Goal: Information Seeking & Learning: Learn about a topic

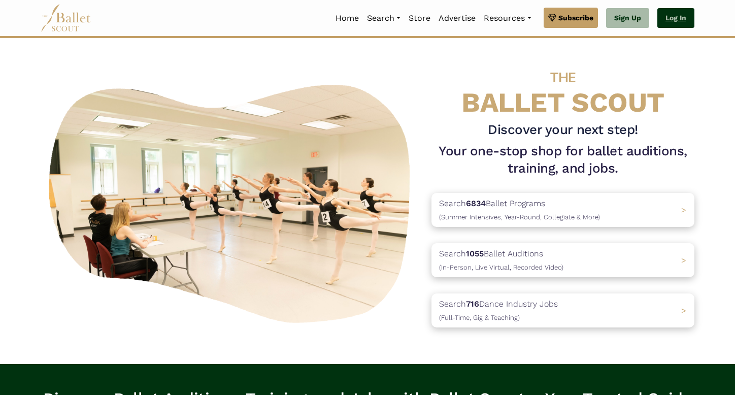
click at [673, 19] on link "Log In" at bounding box center [676, 18] width 37 height 20
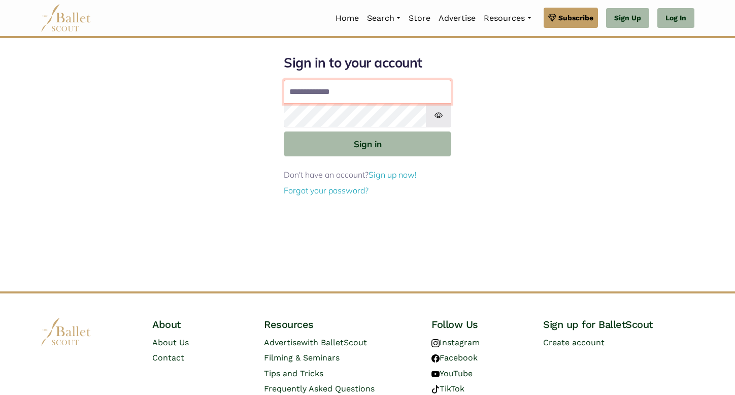
type input "**********"
click at [368, 143] on button "Sign in" at bounding box center [368, 144] width 168 height 25
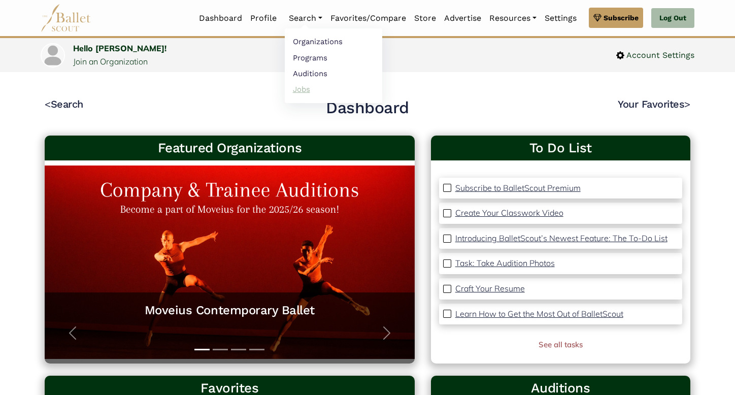
click at [296, 89] on link "Jobs" at bounding box center [334, 89] width 98 height 16
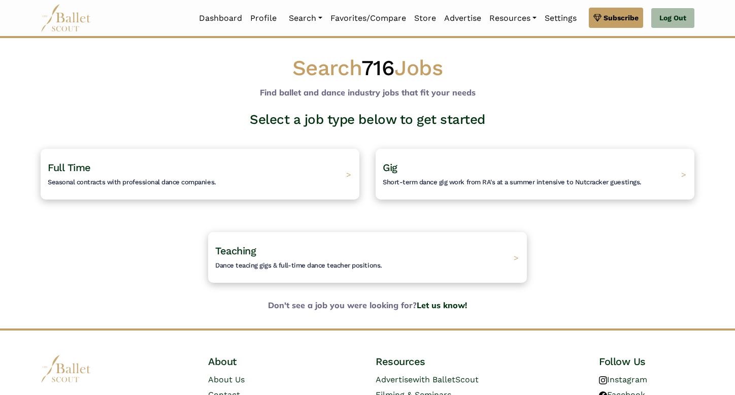
click at [445, 201] on div "Gig Short-term dance gig work from RA's at a summer intensive to Nutcracker gue…" at bounding box center [535, 174] width 335 height 83
click at [446, 180] on span "Short-term dance gig work from RA's at a summer intensive to Nutcracker guestin…" at bounding box center [511, 182] width 272 height 8
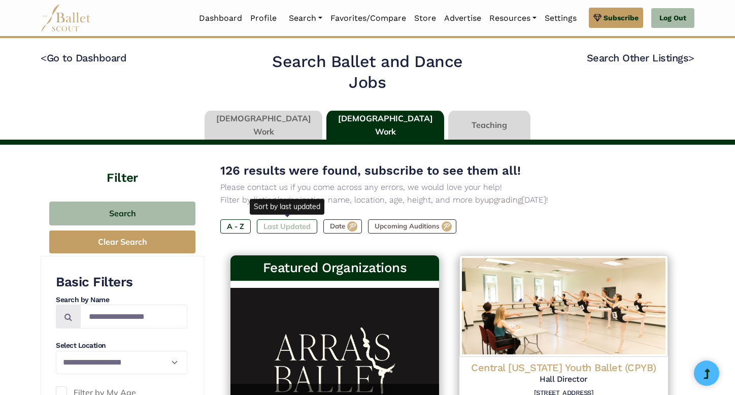
click at [300, 224] on label "Last Updated" at bounding box center [287, 226] width 60 height 14
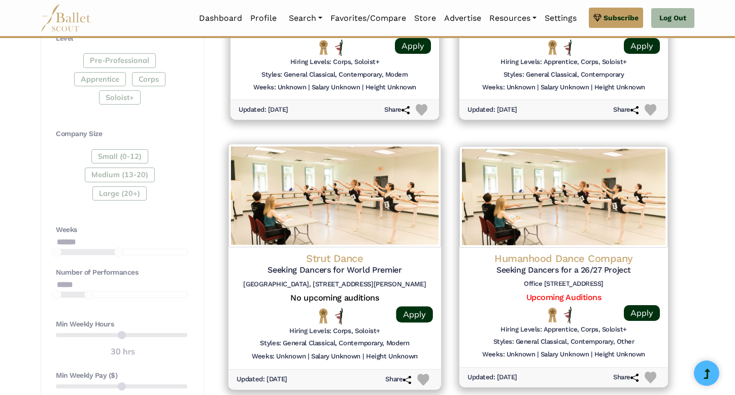
scroll to position [645, 0]
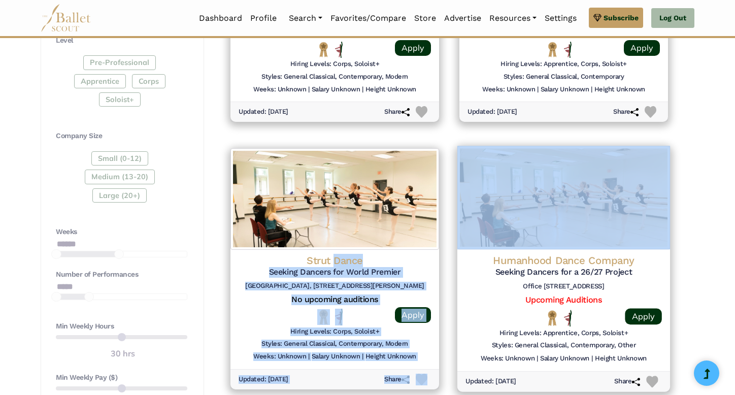
drag, startPoint x: 334, startPoint y: 253, endPoint x: 591, endPoint y: 184, distance: 266.8
click at [591, 184] on div "Featured Organizations Neglia Ballet YEAR-ROUND APPLICATIONS OPEN Discover the …" at bounding box center [449, 277] width 458 height 1342
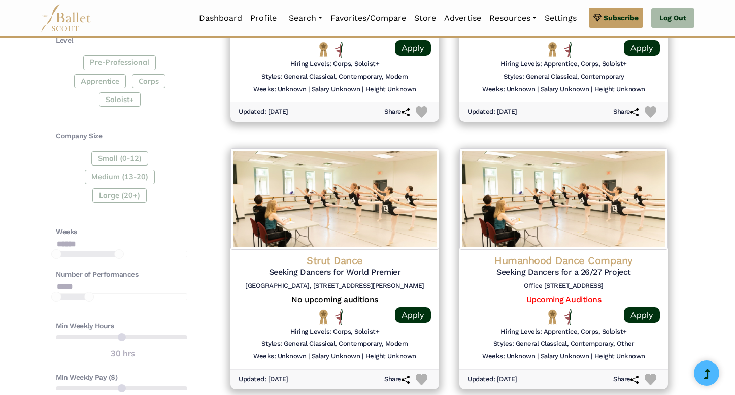
click at [709, 199] on div "**********" at bounding box center [367, 330] width 735 height 1660
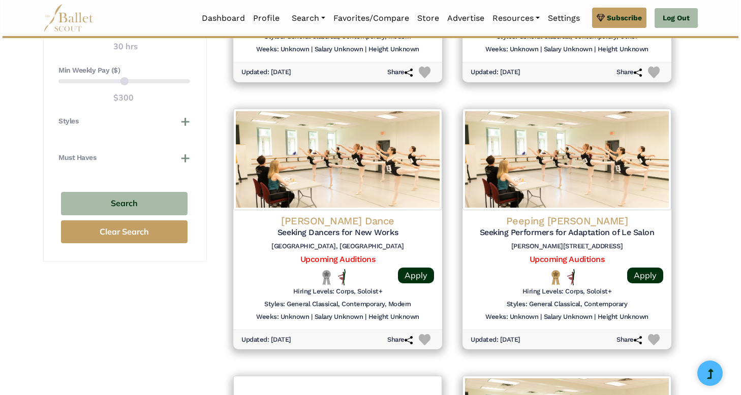
scroll to position [952, 0]
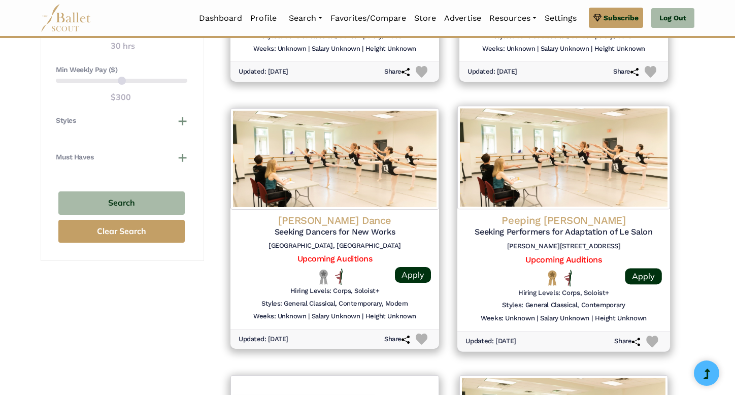
click at [571, 217] on h4 "Peeping Tom" at bounding box center [564, 220] width 197 height 14
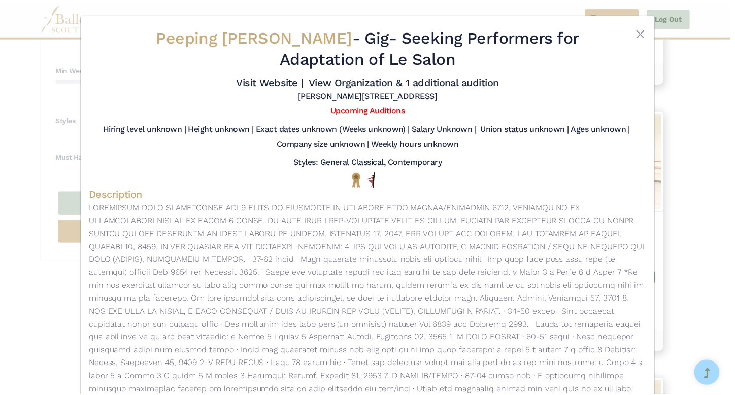
scroll to position [0, 0]
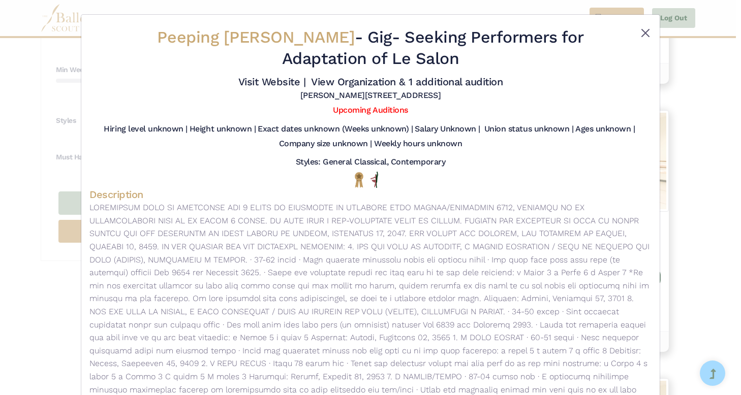
click at [642, 30] on button "Close" at bounding box center [645, 33] width 12 height 12
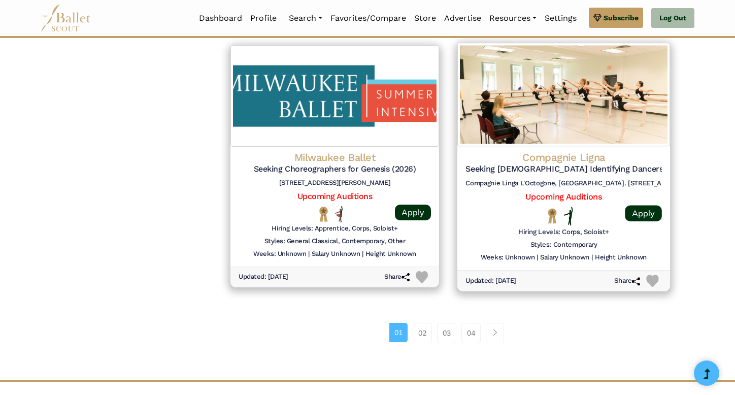
scroll to position [1292, 0]
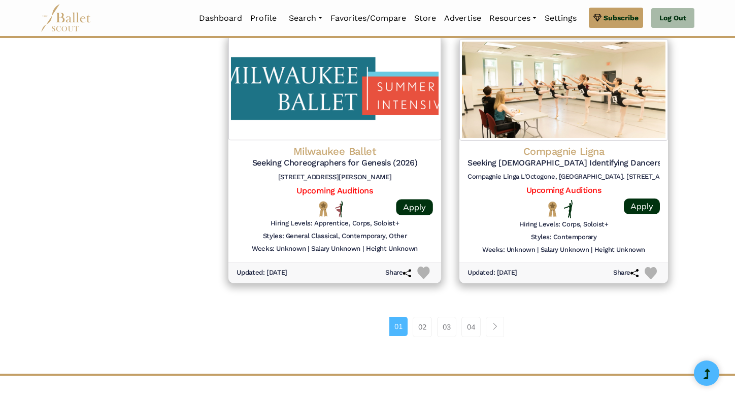
click at [360, 141] on div "Milwaukee Ballet Seeking Choreographers for Genesis (2026) 128 N Jackson St, Mi…" at bounding box center [335, 202] width 213 height 122
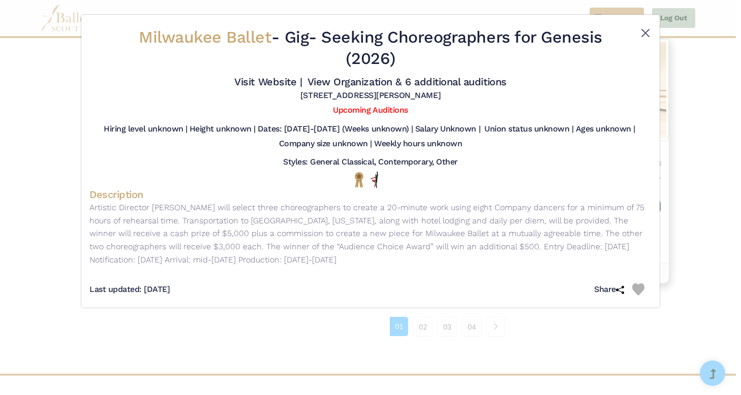
click at [642, 36] on button "Close" at bounding box center [645, 33] width 12 height 12
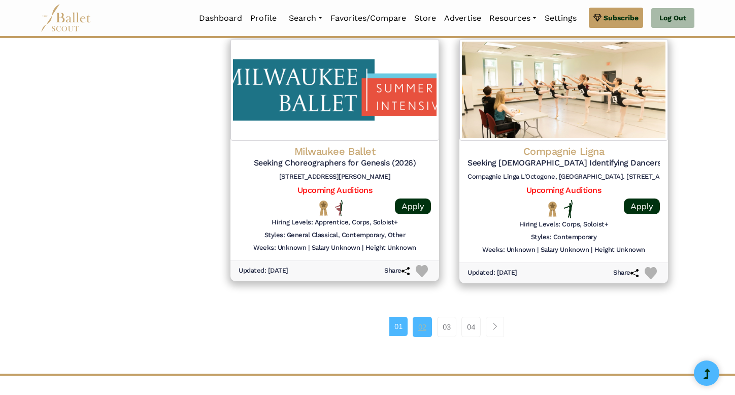
click at [421, 318] on link "02" at bounding box center [422, 327] width 19 height 20
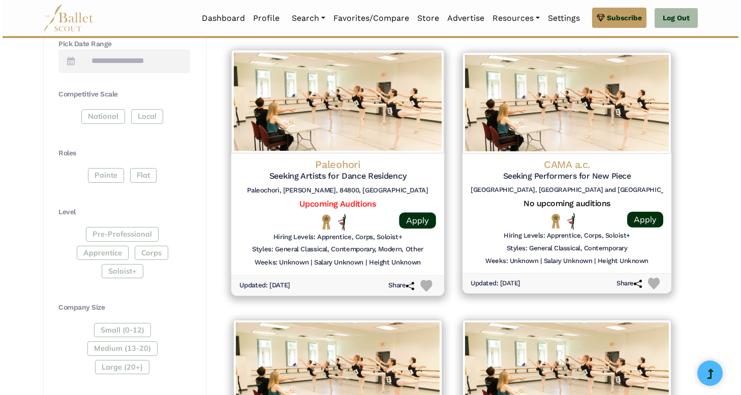
scroll to position [491, 0]
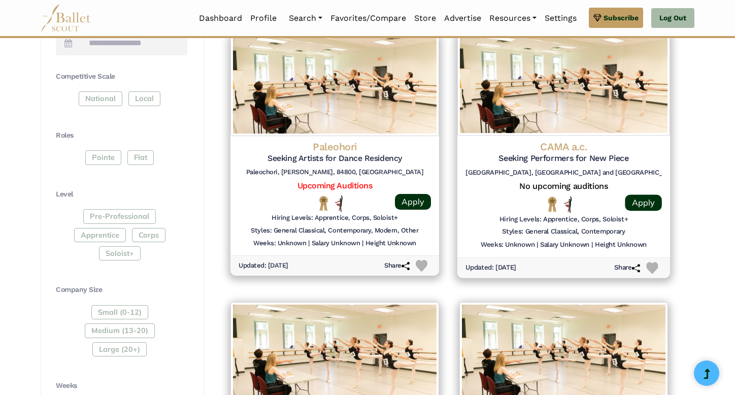
click at [563, 140] on h4 "CAMA a.c." at bounding box center [564, 147] width 197 height 14
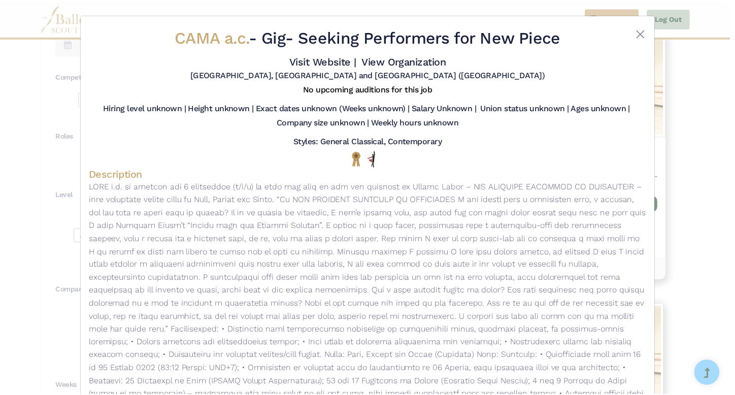
scroll to position [17, 0]
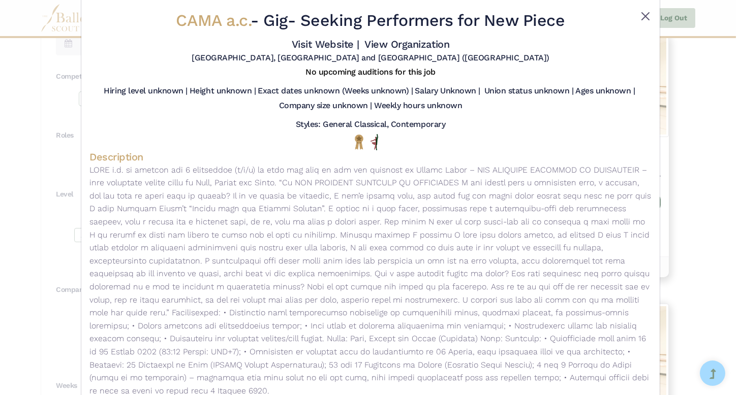
click at [643, 12] on button "Close" at bounding box center [645, 16] width 12 height 12
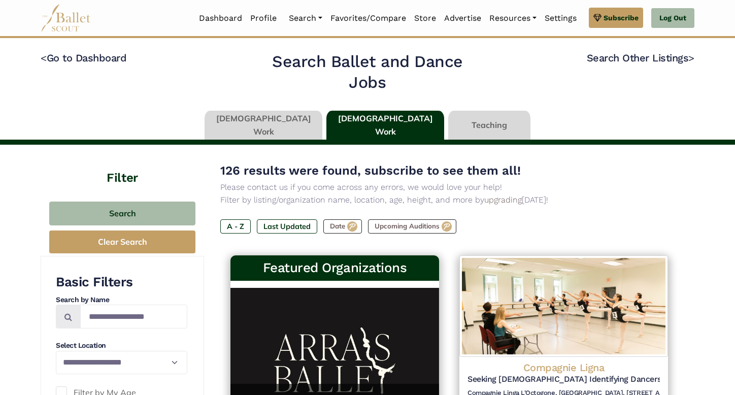
scroll to position [0, 0]
click at [282, 124] on link at bounding box center [264, 125] width 118 height 29
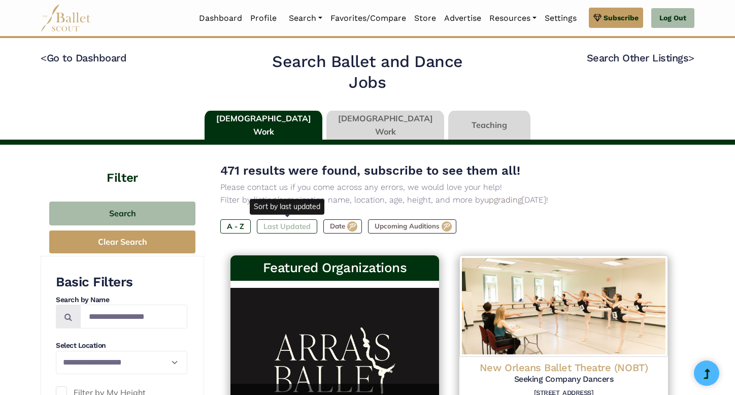
click at [301, 225] on label "Last Updated" at bounding box center [287, 226] width 60 height 14
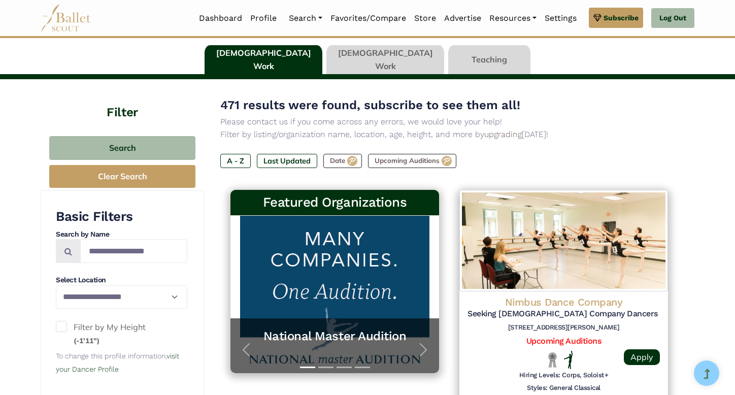
scroll to position [49, 0]
